Goal: Information Seeking & Learning: Find specific fact

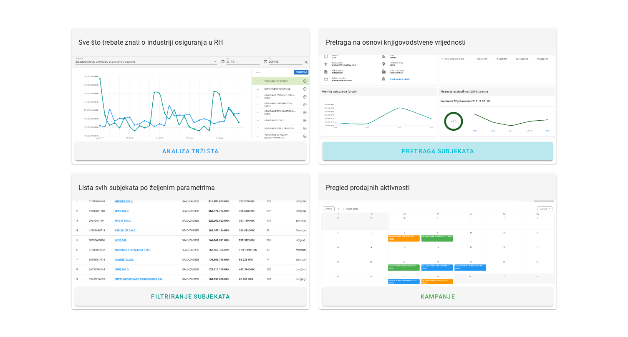
click at [419, 146] on link "Pretraga subjekata" at bounding box center [438, 151] width 231 height 18
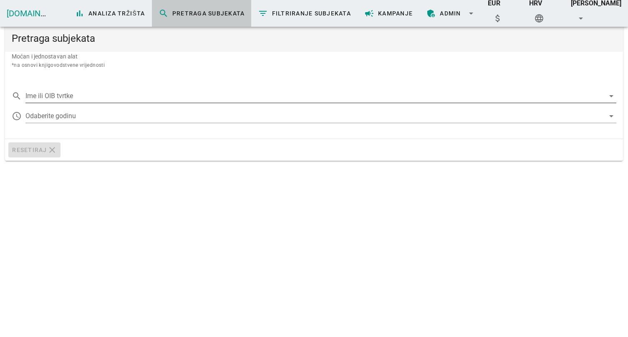
click at [88, 98] on input "Ime ili OIB tvrtke" at bounding box center [315, 95] width 580 height 13
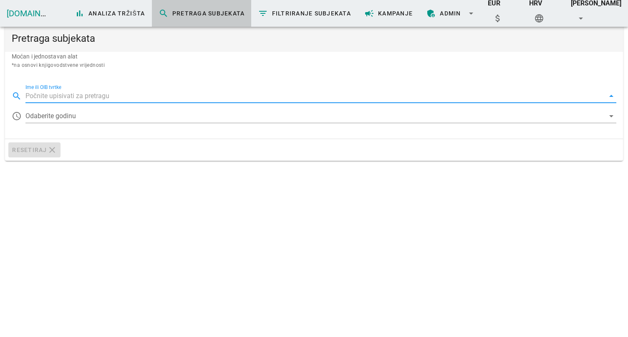
paste input "27006196376"
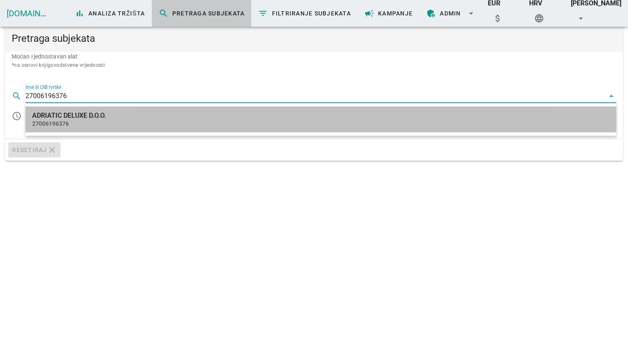
click at [78, 117] on div "ADRIATIC DELUXE D.O.O." at bounding box center [321, 115] width 578 height 8
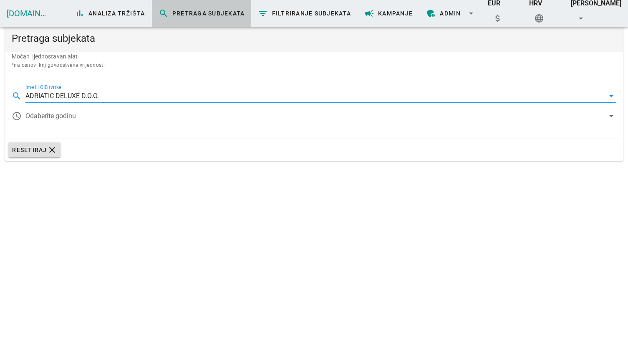
type input "ADRIATIC DELUXE D.O.O."
click at [133, 116] on div at bounding box center [315, 115] width 580 height 13
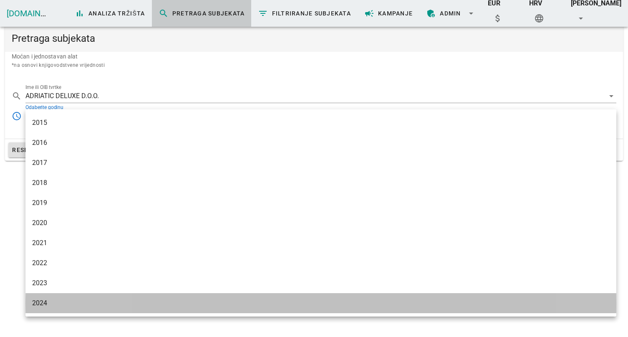
click at [40, 297] on div "2024" at bounding box center [321, 303] width 578 height 18
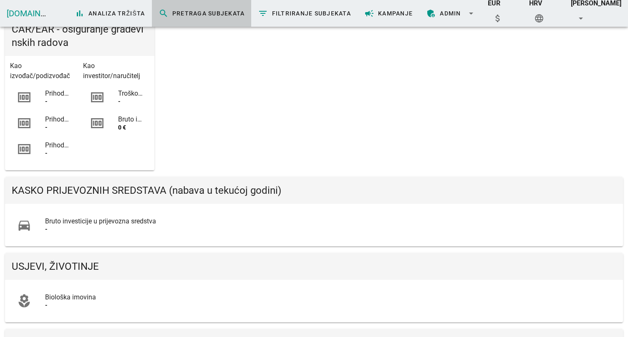
scroll to position [593, 0]
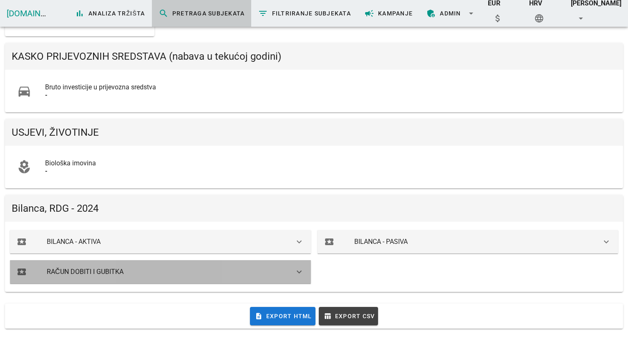
click at [120, 271] on div "RAČUN DOBITI I GUBITKA" at bounding box center [162, 272] width 231 height 8
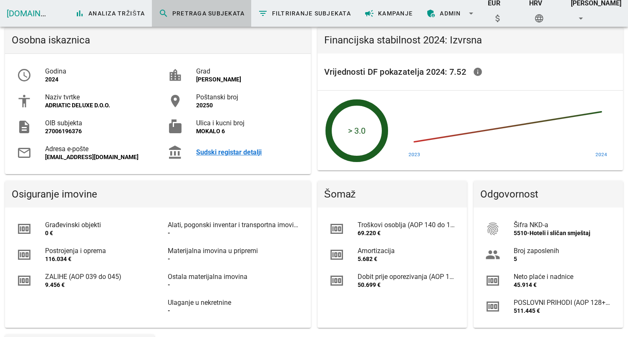
scroll to position [0, 0]
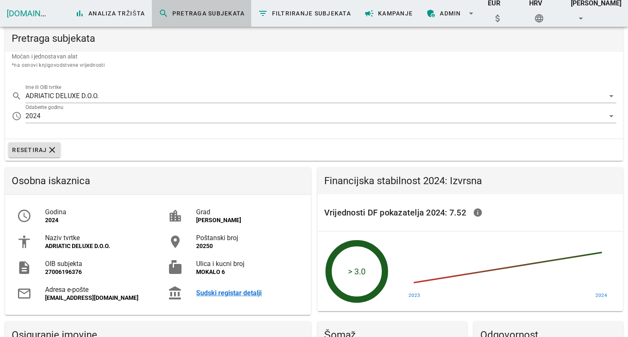
click at [233, 292] on div "Sudski registar detalji" at bounding box center [247, 293] width 103 height 8
